Goal: Task Accomplishment & Management: Use online tool/utility

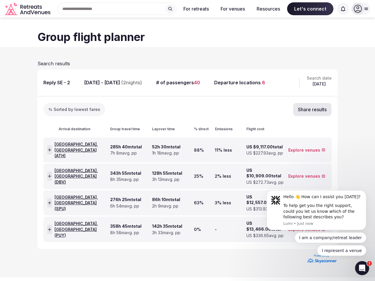
click at [117, 9] on div "Search Popular Destinations [GEOGRAPHIC_DATA], [GEOGRAPHIC_DATA] [GEOGRAPHIC_DA…" at bounding box center [115, 9] width 124 height 12
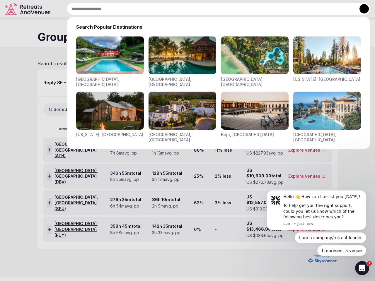
click at [170, 9] on input "text" at bounding box center [218, 9] width 303 height 12
click at [196, 9] on input "text" at bounding box center [218, 9] width 303 height 12
click at [232, 9] on input "text" at bounding box center [218, 9] width 303 height 12
click at [268, 9] on input "text" at bounding box center [218, 9] width 303 height 12
click at [310, 9] on input "text" at bounding box center [218, 9] width 303 height 12
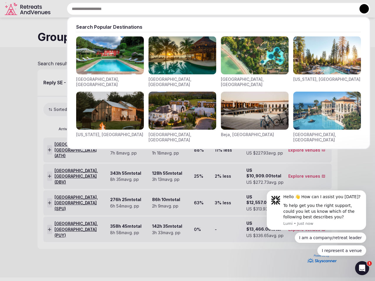
click at [343, 9] on input "text" at bounding box center [218, 9] width 303 height 12
click at [361, 9] on button at bounding box center [363, 8] width 9 height 9
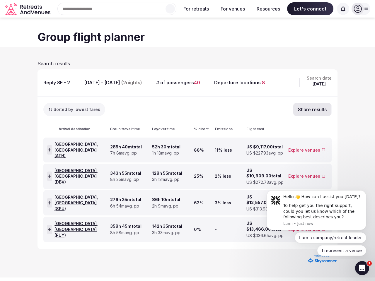
click at [74, 109] on button "Sorted by lowest fares" at bounding box center [74, 109] width 62 height 13
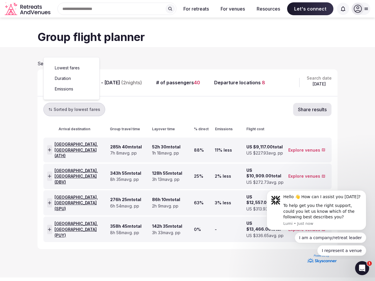
click at [312, 109] on button "Share results" at bounding box center [312, 109] width 39 height 13
